Goal: Task Accomplishment & Management: Manage account settings

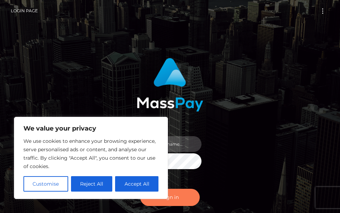
type input "[PERSON_NAME].cope2"
click at [171, 199] on button "Sign in" at bounding box center [170, 196] width 60 height 17
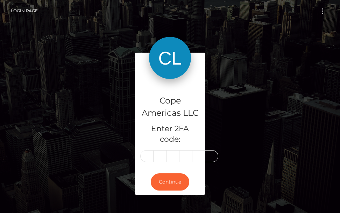
type input "3"
type input "9"
type input "8"
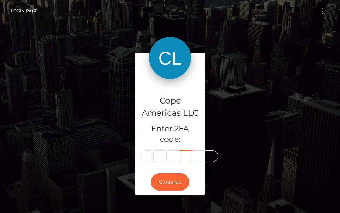
scroll to position [0, 1]
type input "2"
type input "6"
type input "5"
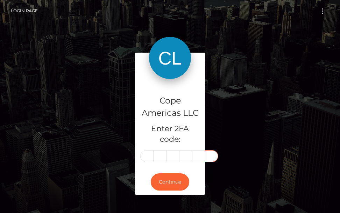
scroll to position [0, 1]
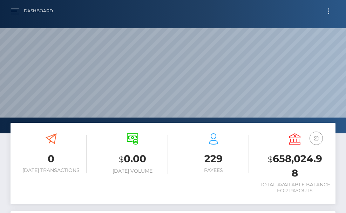
scroll to position [124, 157]
click at [326, 14] on button "Toggle navigation" at bounding box center [328, 10] width 13 height 9
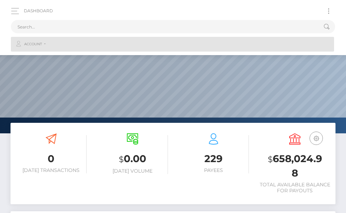
click at [47, 45] on link "Account" at bounding box center [172, 44] width 323 height 15
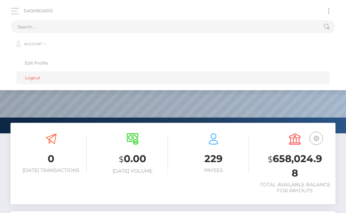
click at [35, 78] on link "Logout" at bounding box center [172, 77] width 313 height 13
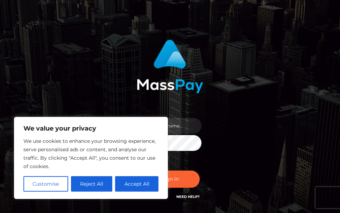
scroll to position [35, 0]
